Goal: Information Seeking & Learning: Check status

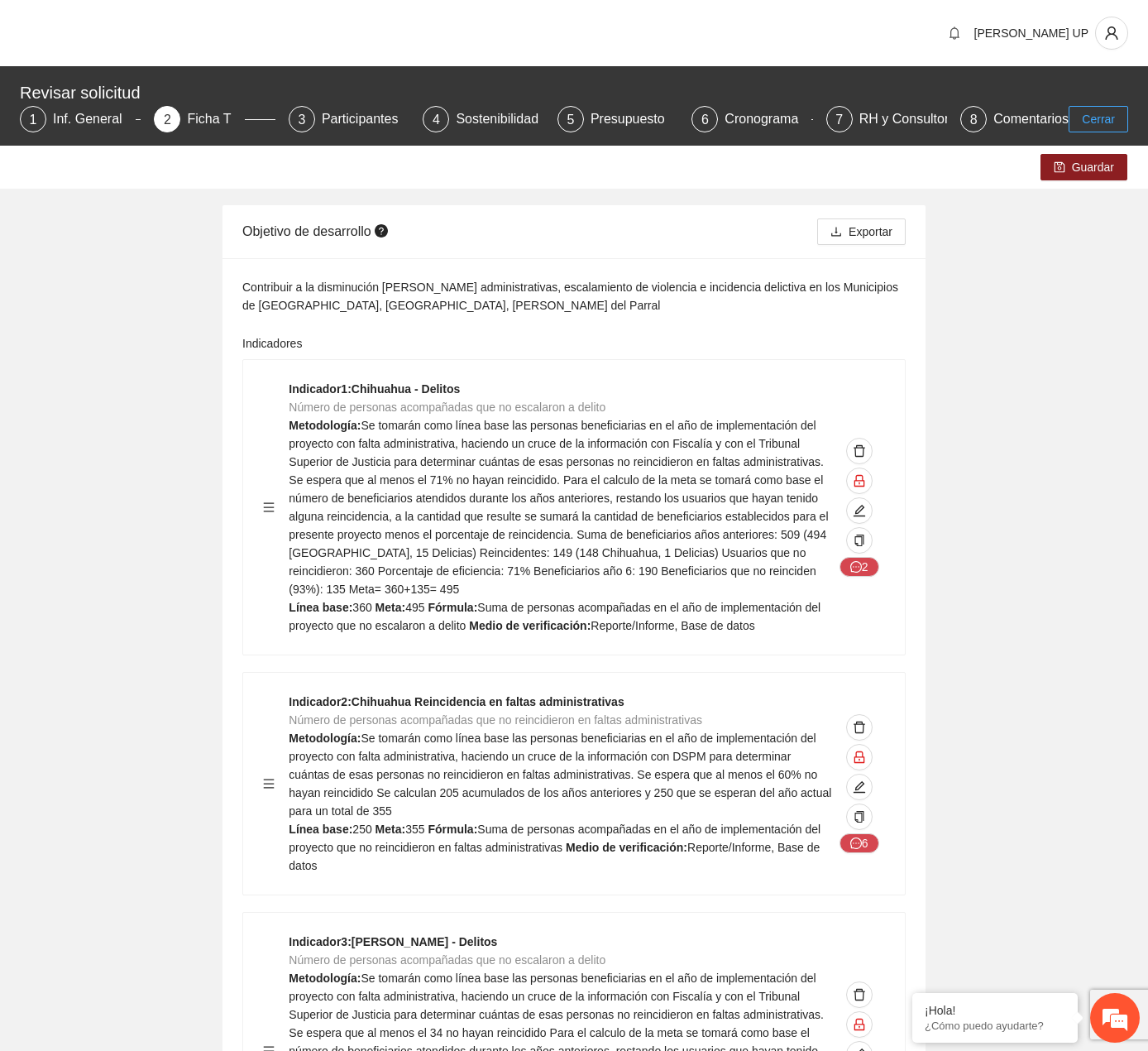
click at [1086, 118] on button "Cerrar" at bounding box center [1098, 120] width 59 height 27
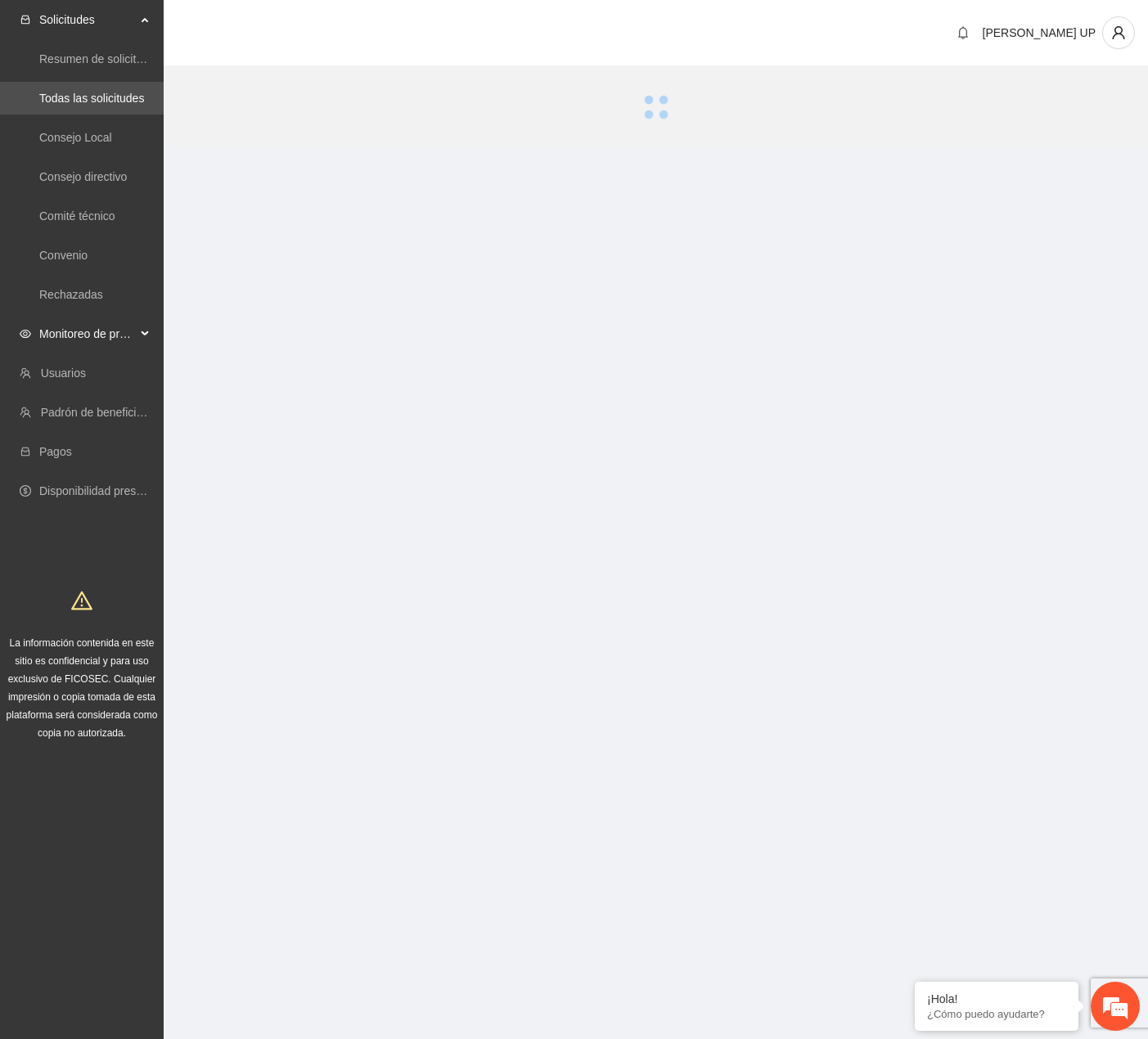
click at [143, 345] on div "Monitoreo de proyectos" at bounding box center [81, 333] width 164 height 32
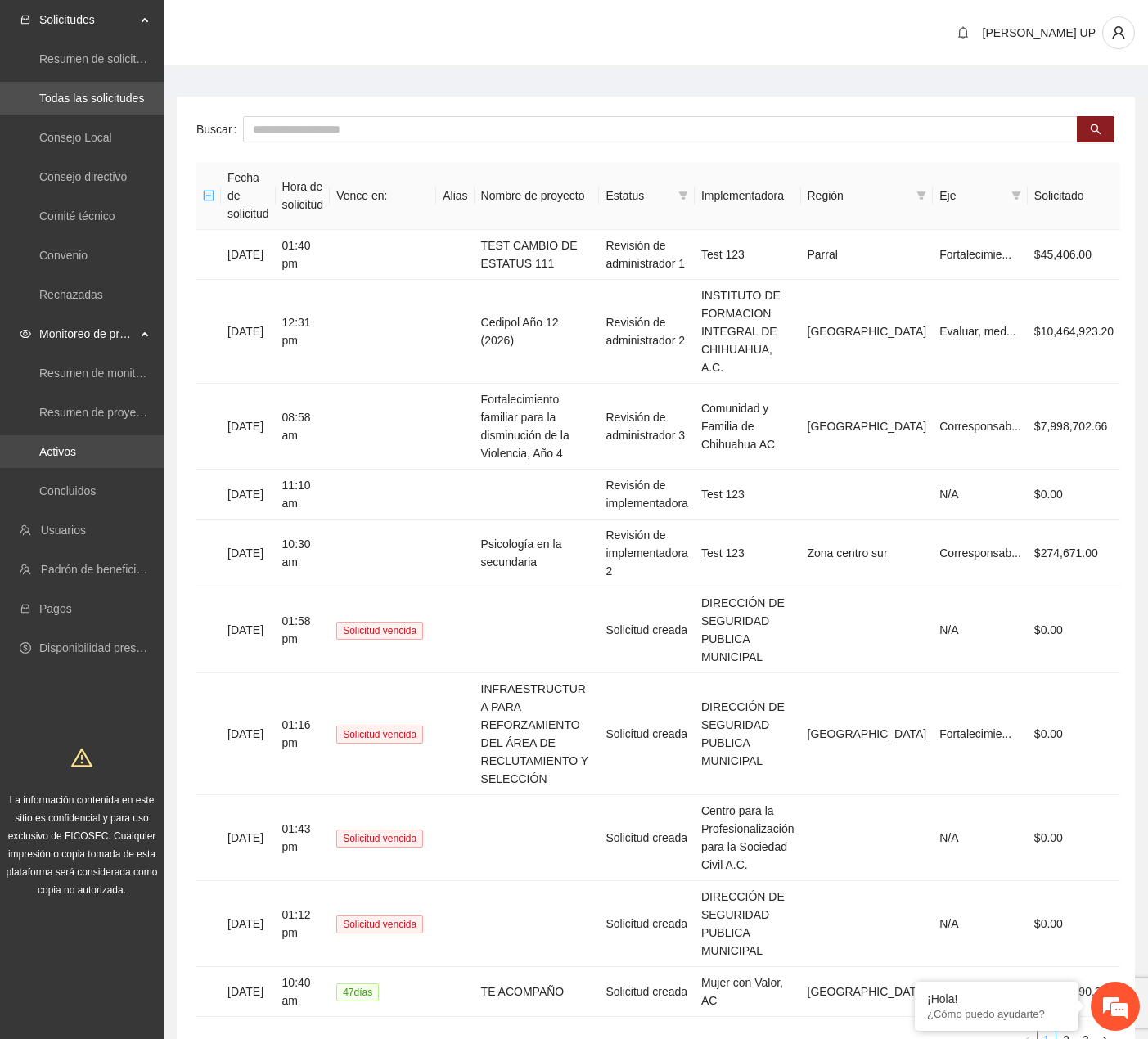
click at [76, 458] on link "Activos" at bounding box center [58, 451] width 37 height 13
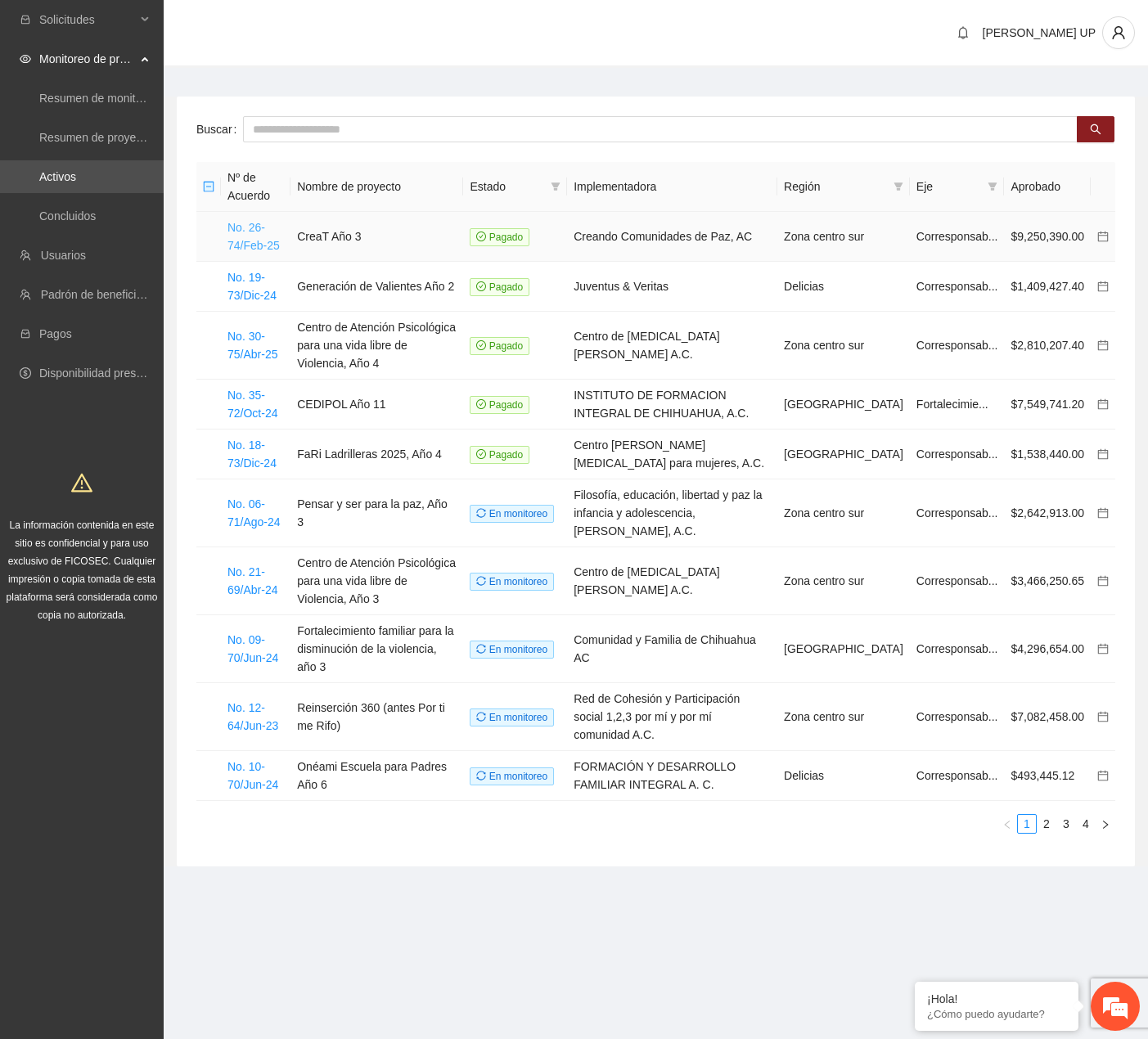
click at [269, 239] on link "No. 26-74/Feb-25" at bounding box center [254, 236] width 53 height 31
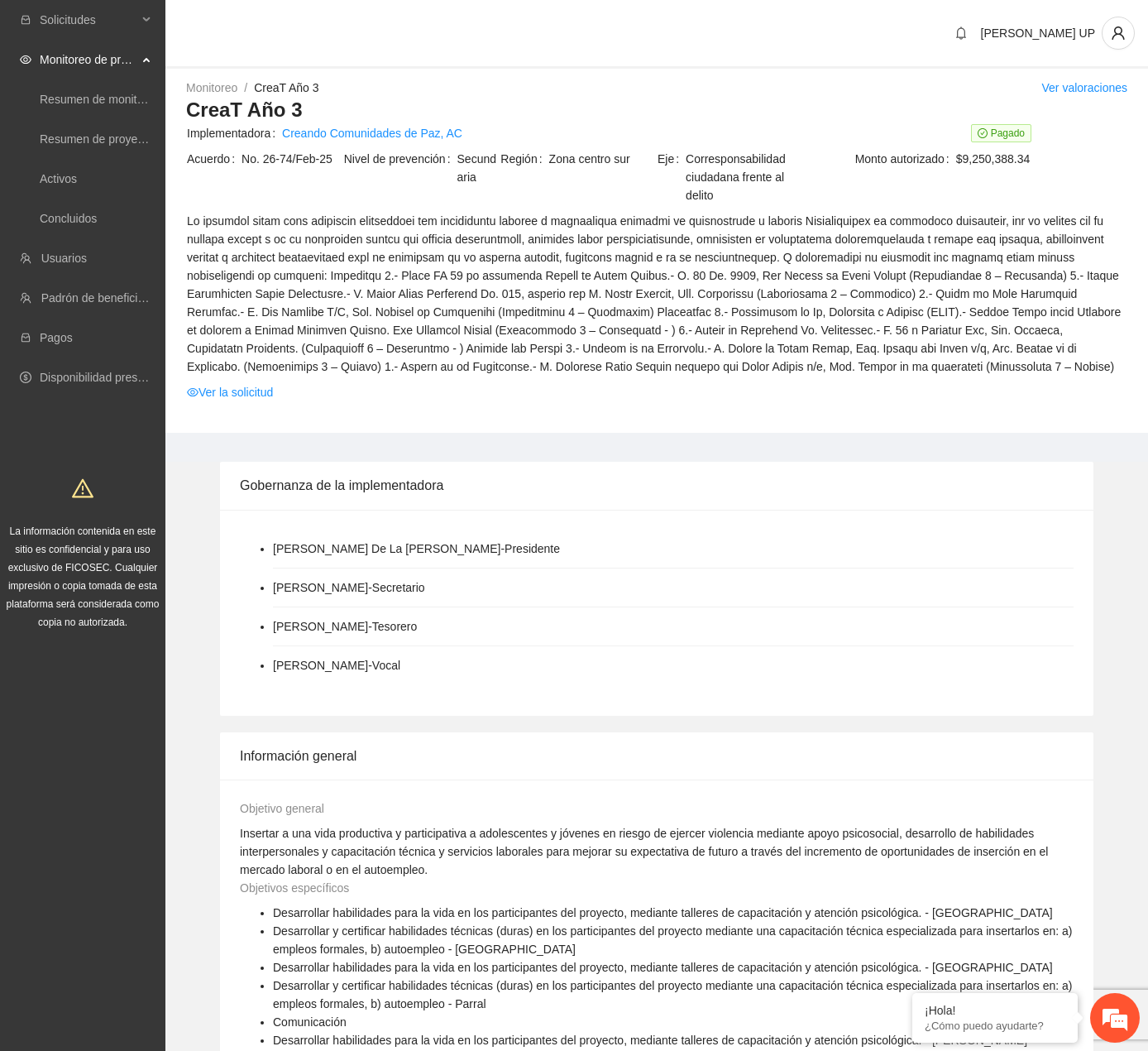
click at [244, 140] on span "Implementadora" at bounding box center [234, 133] width 95 height 19
click at [244, 141] on span "Implementadora" at bounding box center [234, 133] width 95 height 19
click at [238, 132] on span "Implementadora" at bounding box center [234, 133] width 95 height 19
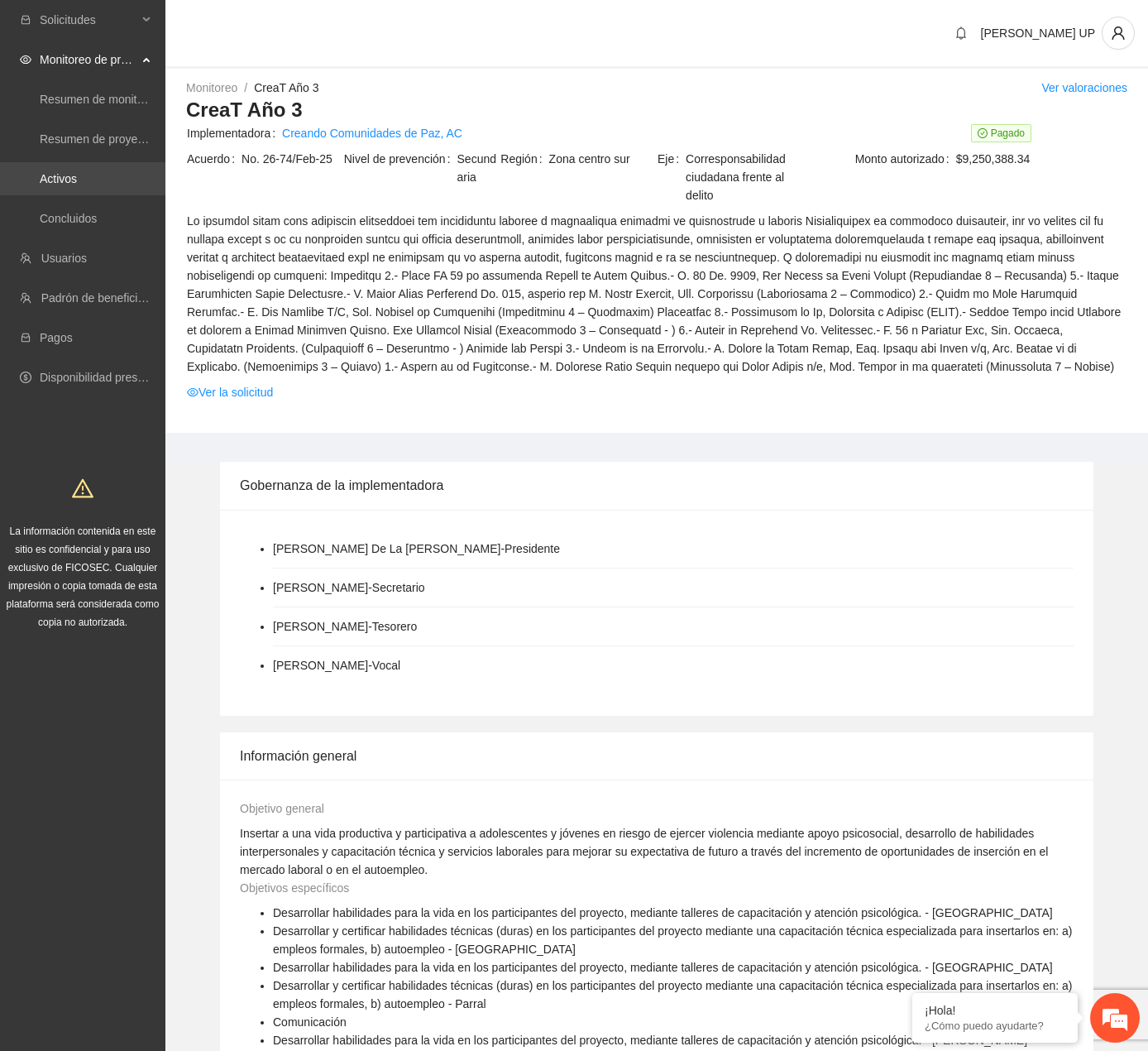
click at [65, 184] on link "Activos" at bounding box center [58, 178] width 37 height 13
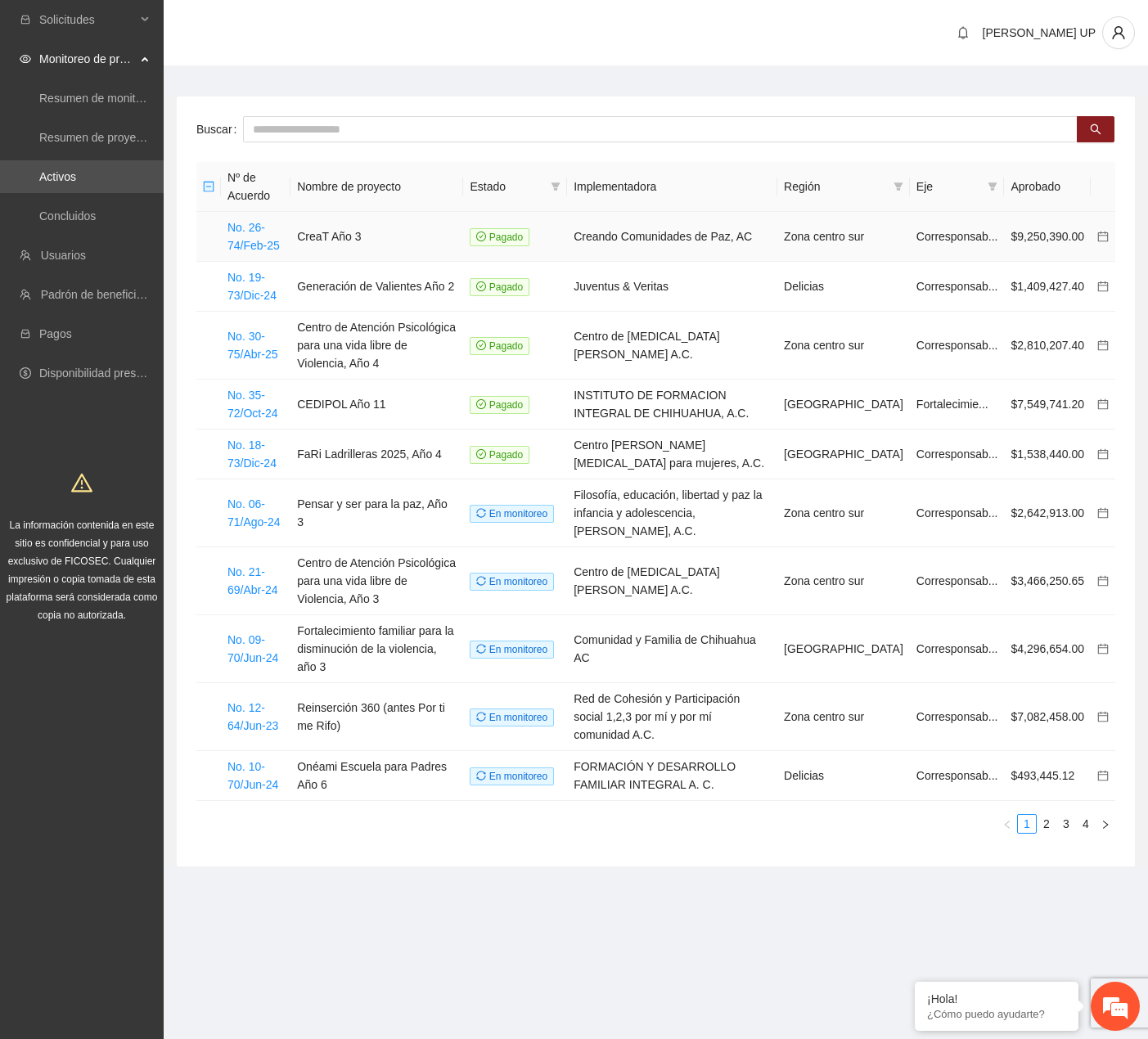
click at [238, 236] on td "No. 26-74/Feb-25" at bounding box center [255, 237] width 69 height 50
click at [242, 244] on link "No. 26-74/Feb-25" at bounding box center [254, 236] width 53 height 31
